Goal: Task Accomplishment & Management: Manage account settings

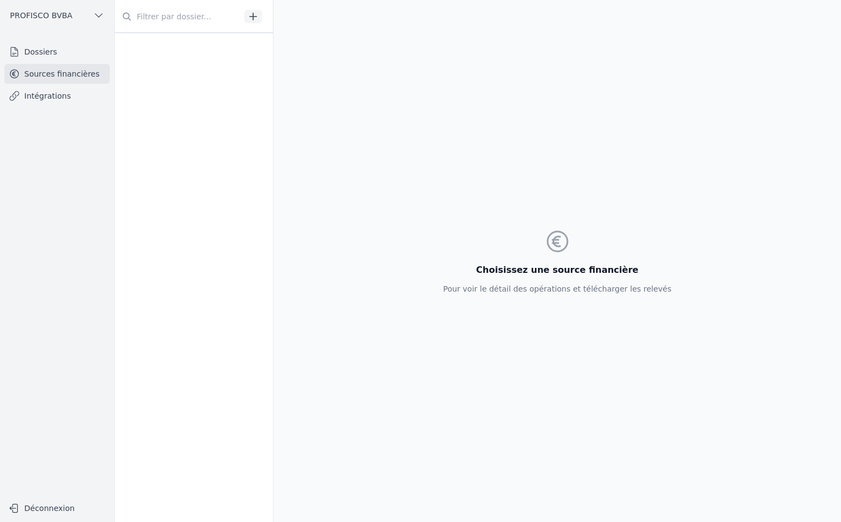
scroll to position [1765, 0]
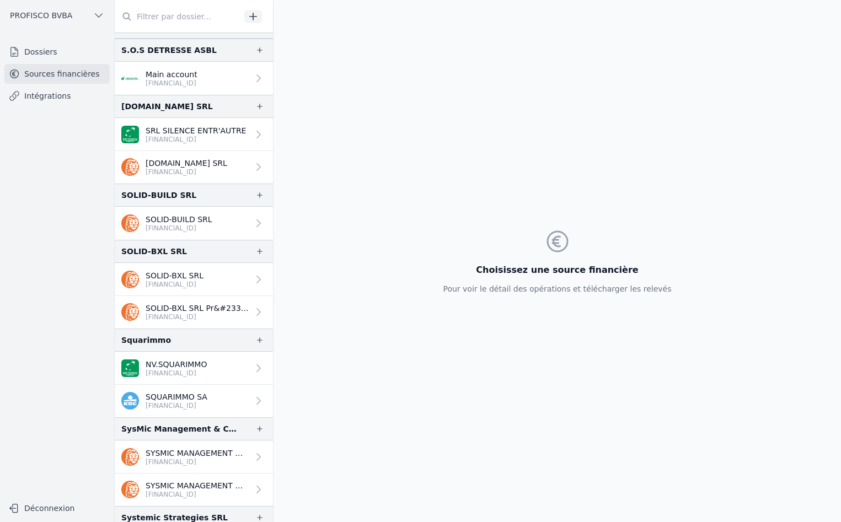
click at [45, 56] on link "Dossiers" at bounding box center [56, 52] width 105 height 20
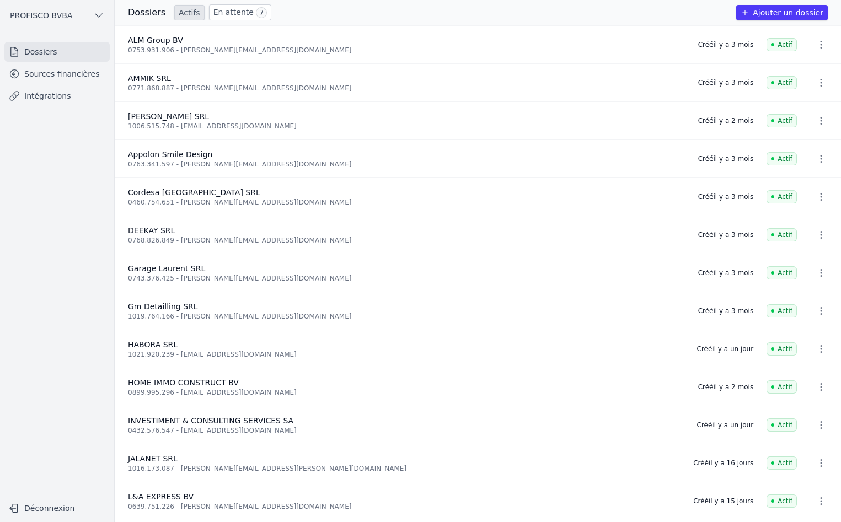
click at [231, 10] on link "En attente 7" at bounding box center [240, 12] width 62 height 16
